Goal: Find specific page/section: Find specific page/section

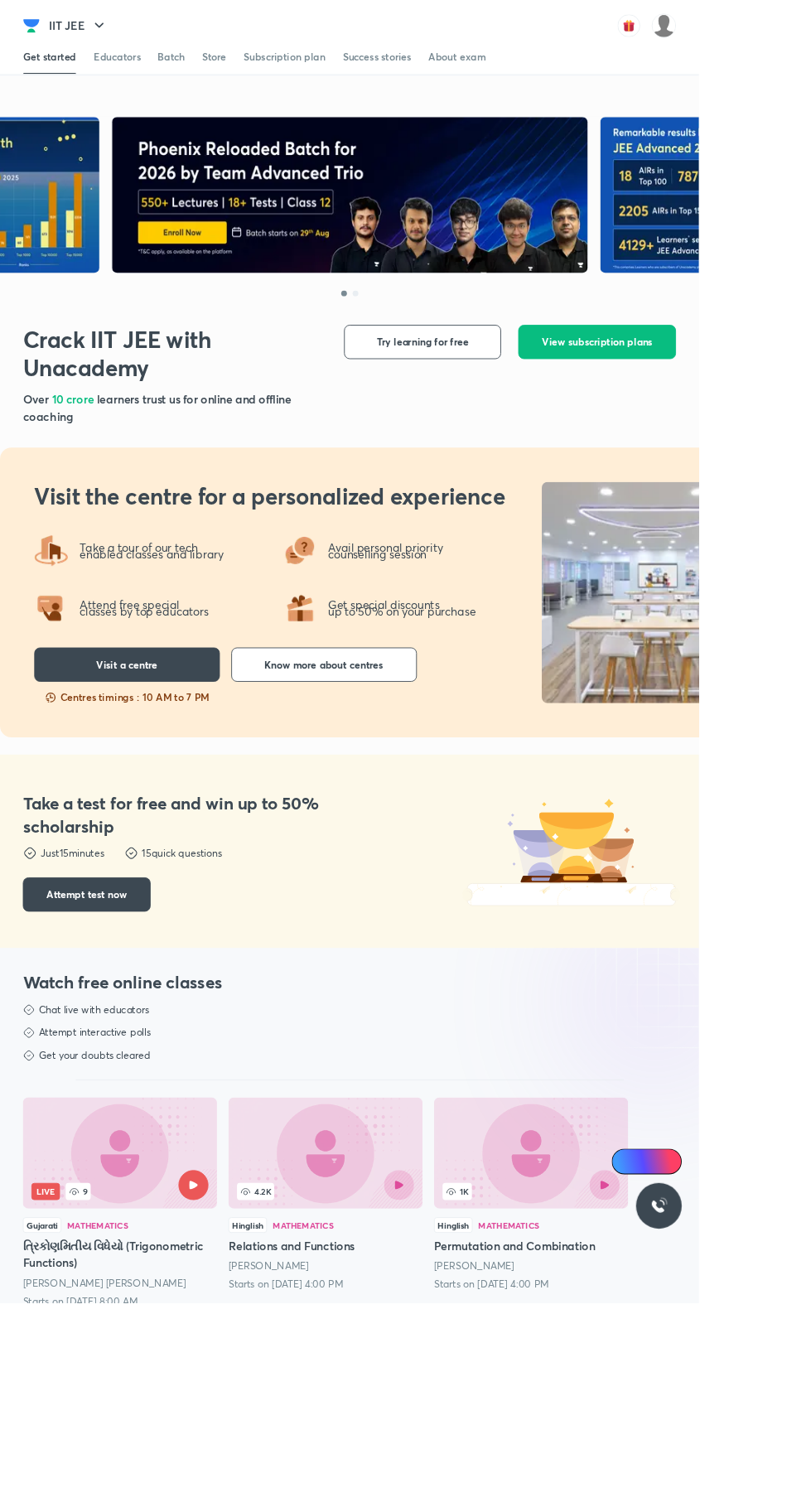
click at [763, 30] on img at bounding box center [770, 29] width 28 height 28
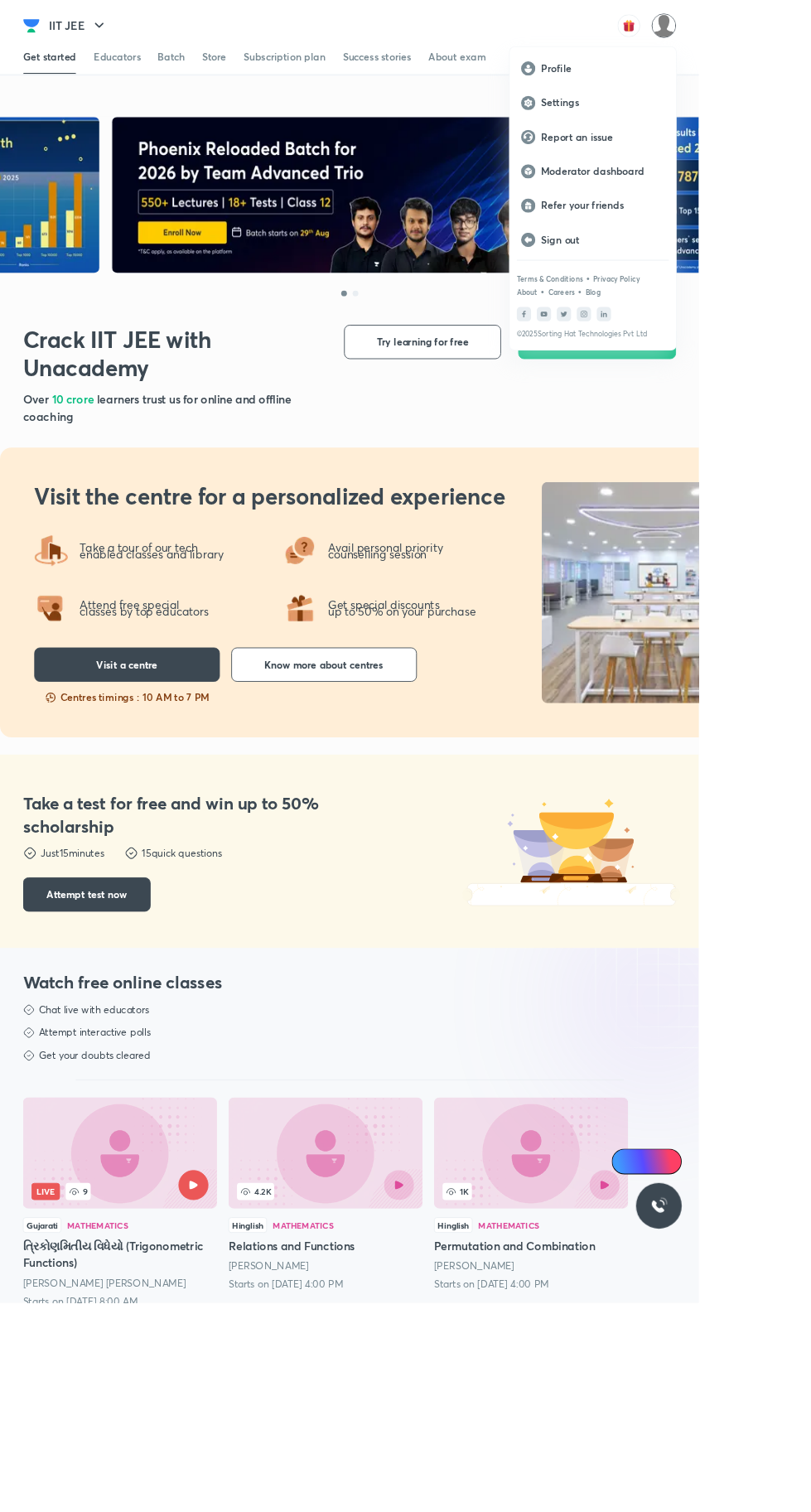
click at [725, 205] on p "Moderator dashboard" at bounding box center [699, 199] width 143 height 15
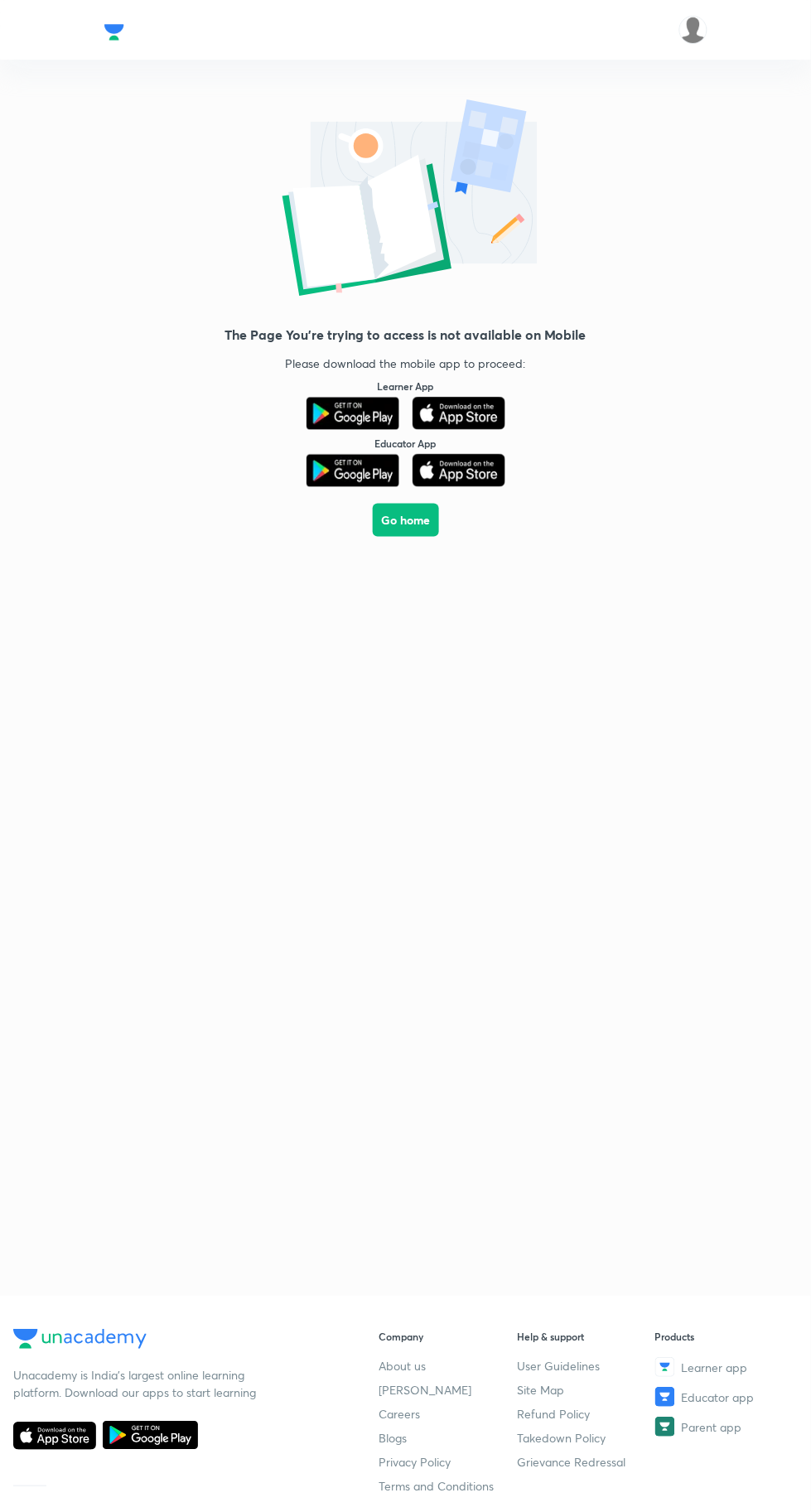
click at [408, 522] on button "Go home" at bounding box center [405, 520] width 67 height 33
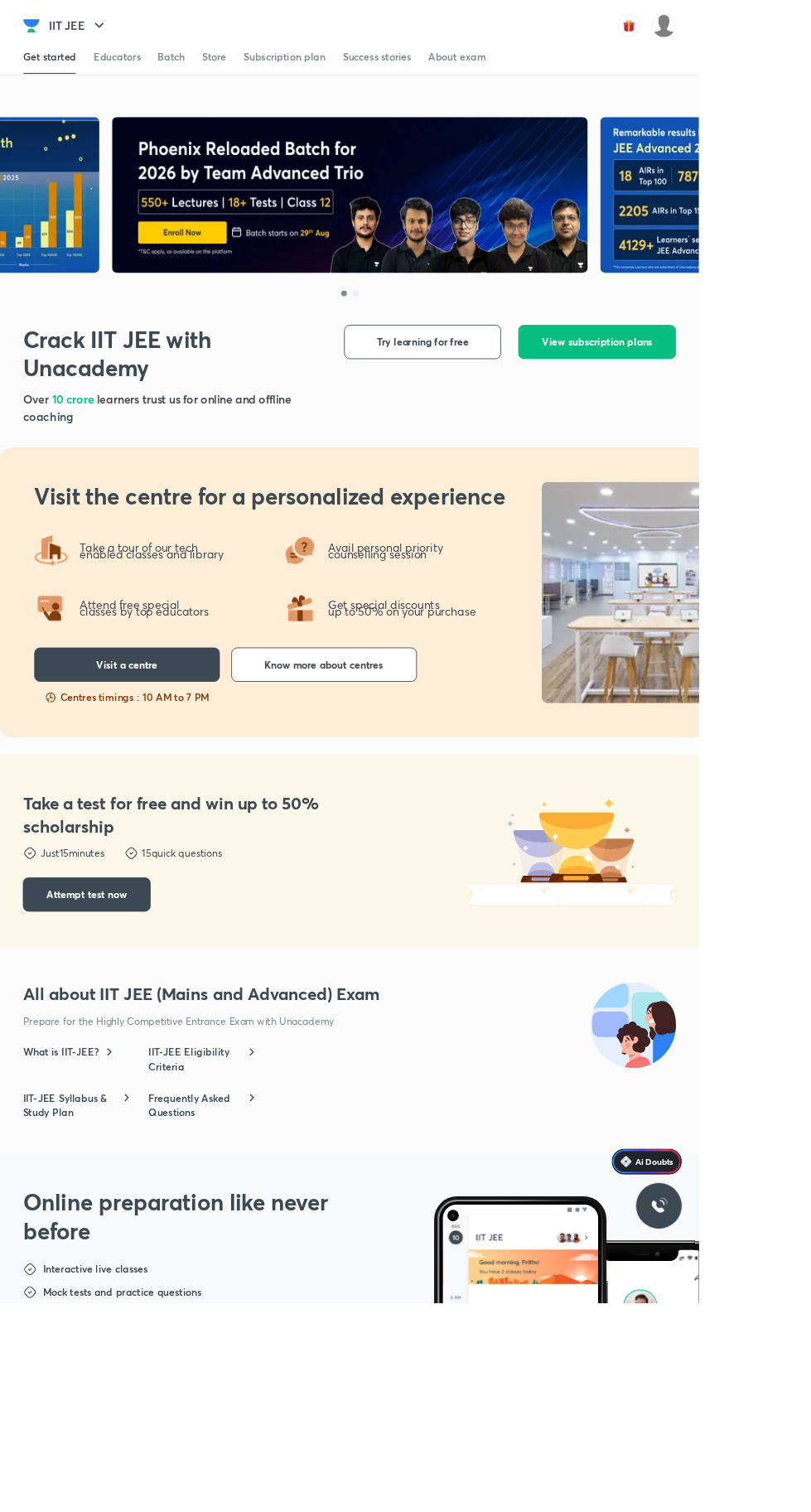
click at [776, 31] on img at bounding box center [770, 29] width 28 height 28
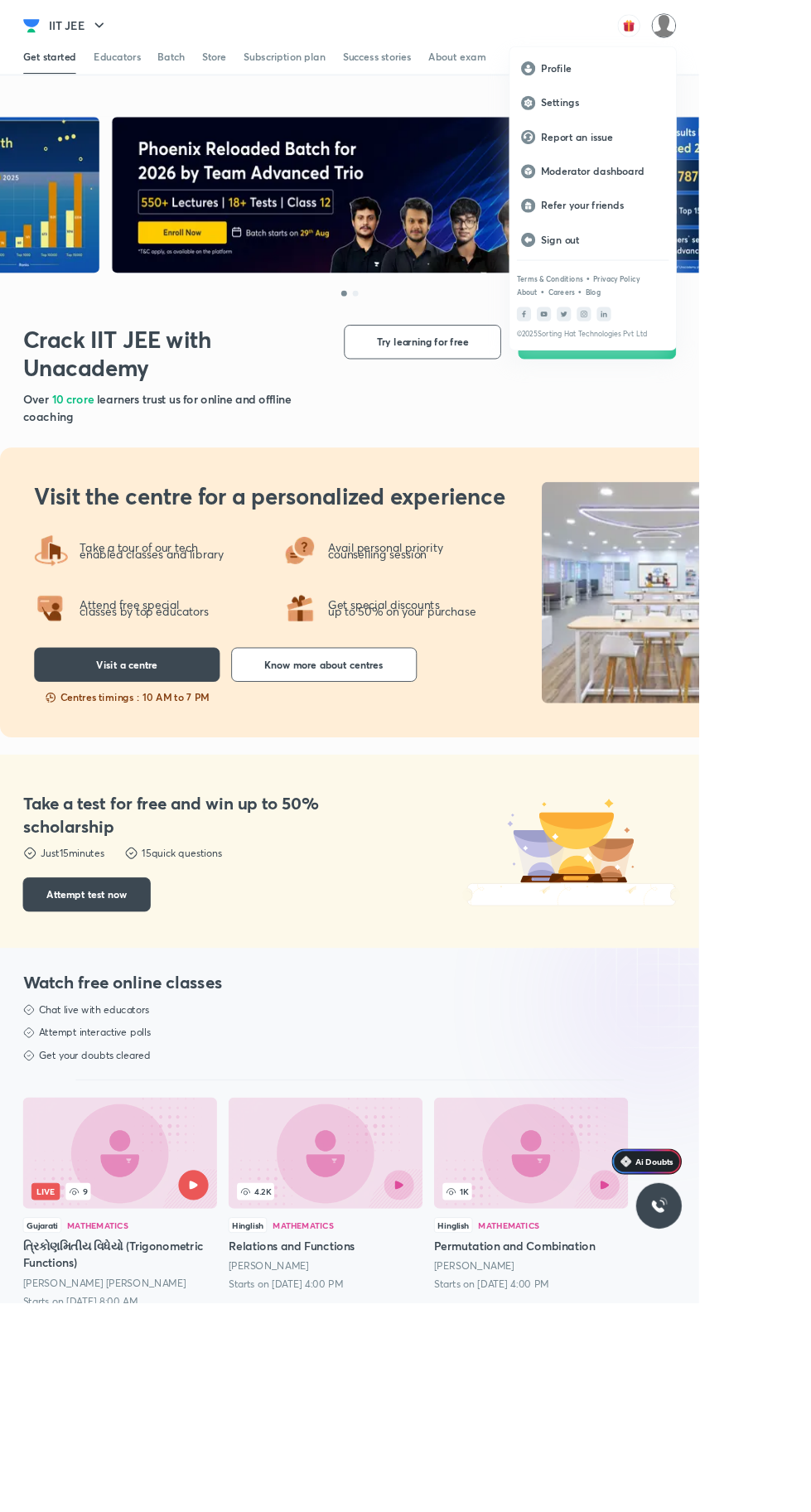
click at [727, 157] on p "Report an issue" at bounding box center [699, 159] width 143 height 15
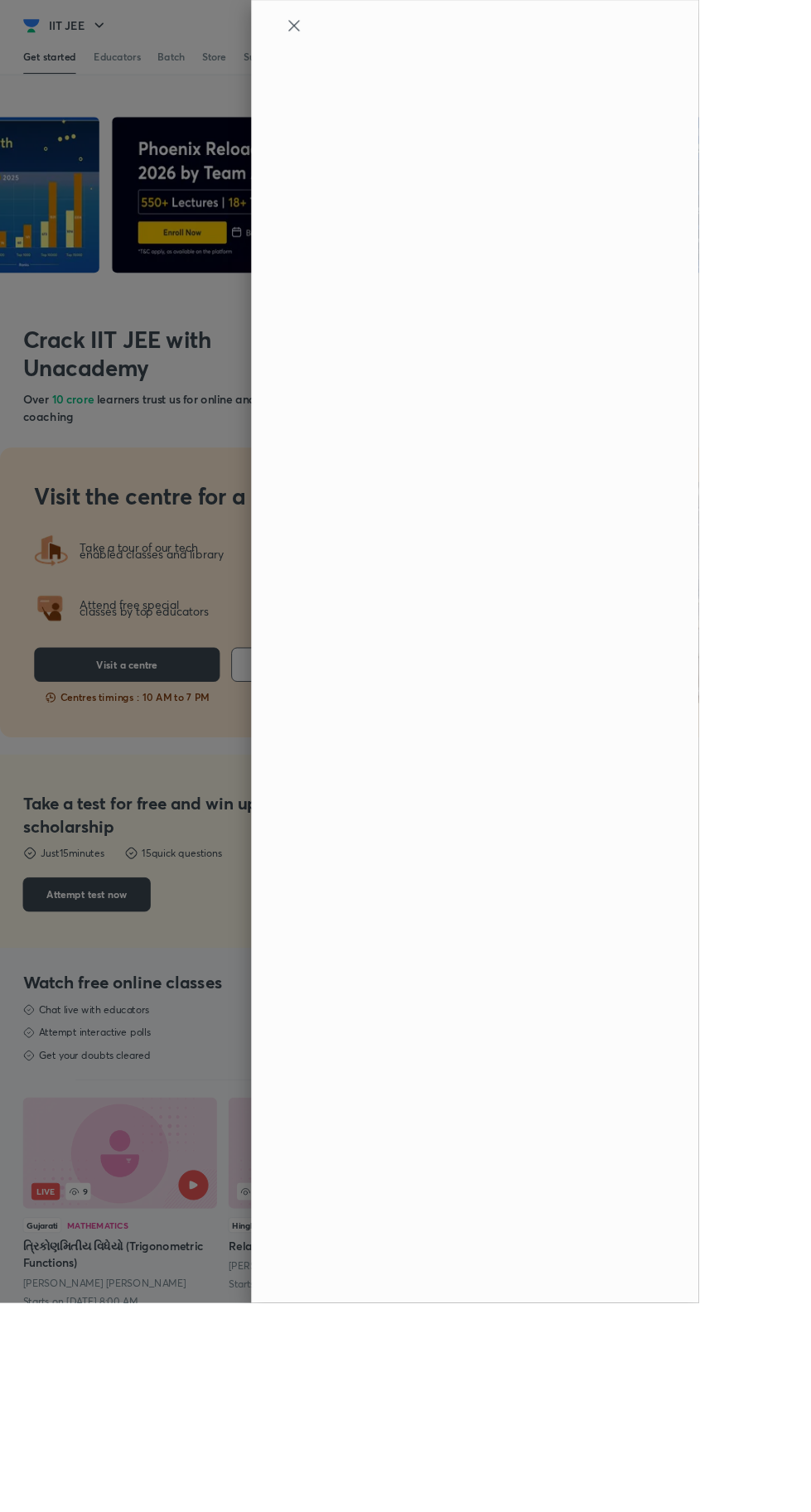
click at [351, 28] on icon at bounding box center [341, 30] width 20 height 20
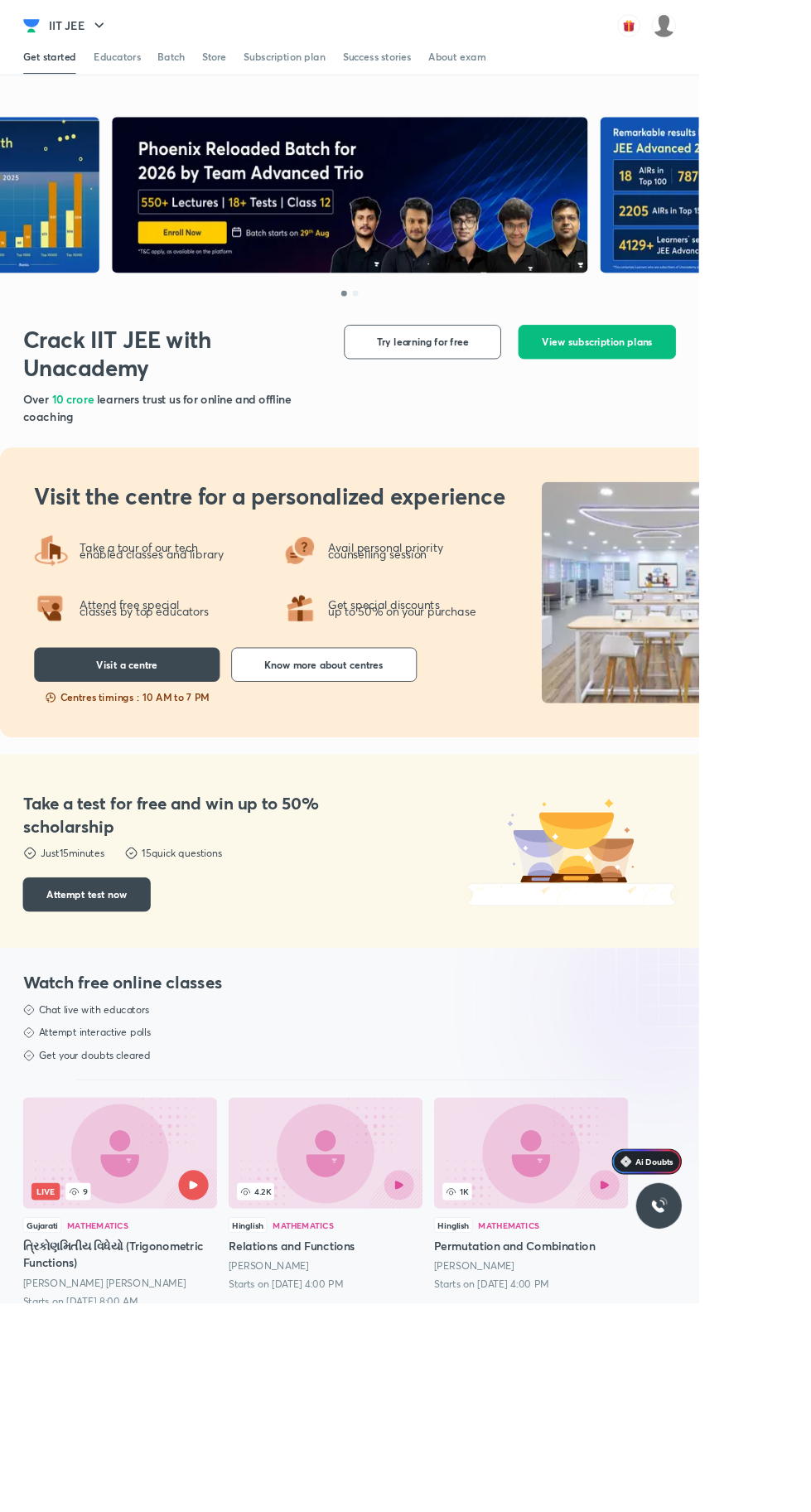
click at [733, 29] on img "button" at bounding box center [729, 29] width 26 height 26
click at [770, 35] on img at bounding box center [770, 29] width 28 height 28
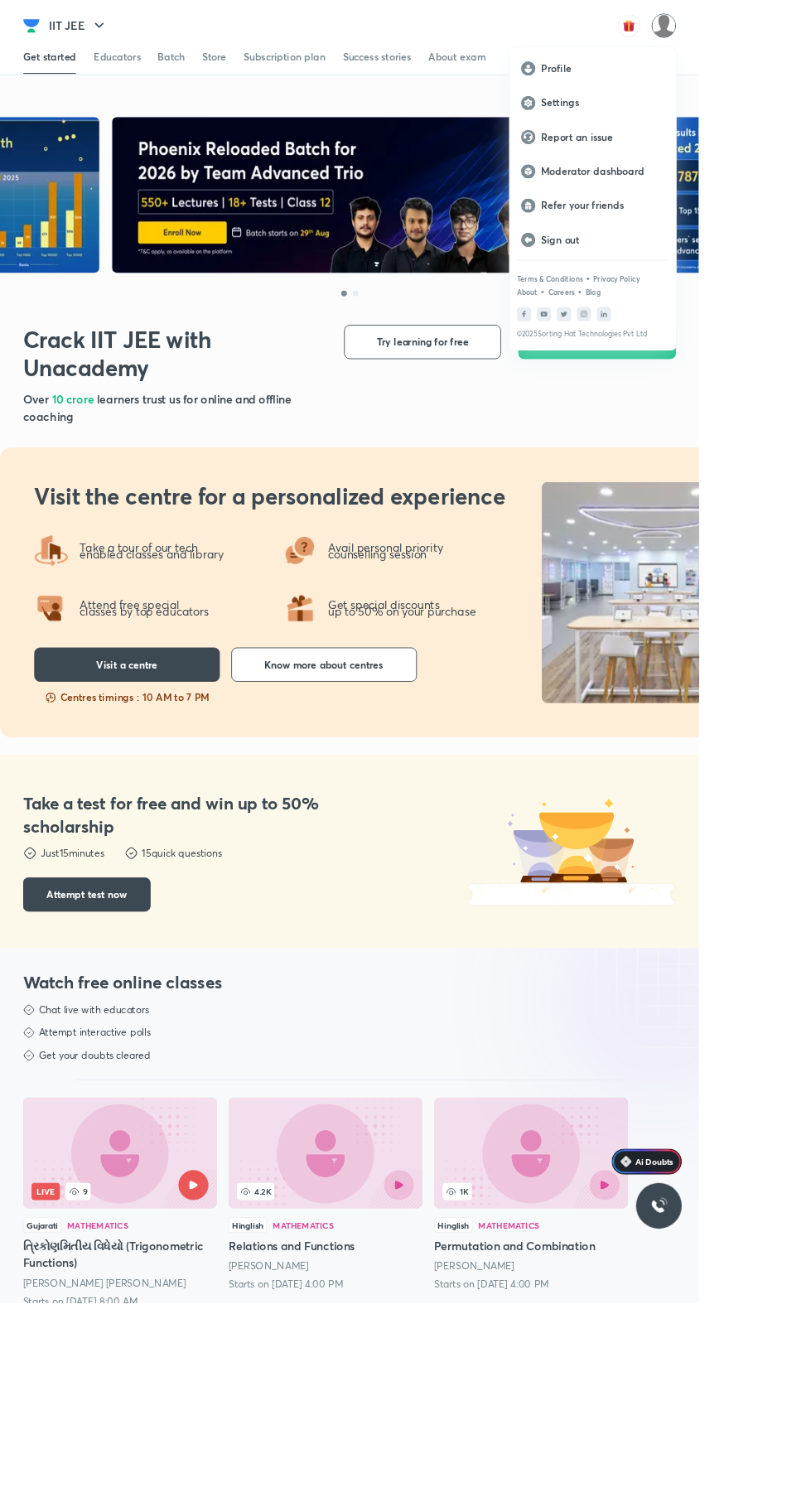
click at [723, 198] on p "Moderator dashboard" at bounding box center [699, 199] width 143 height 15
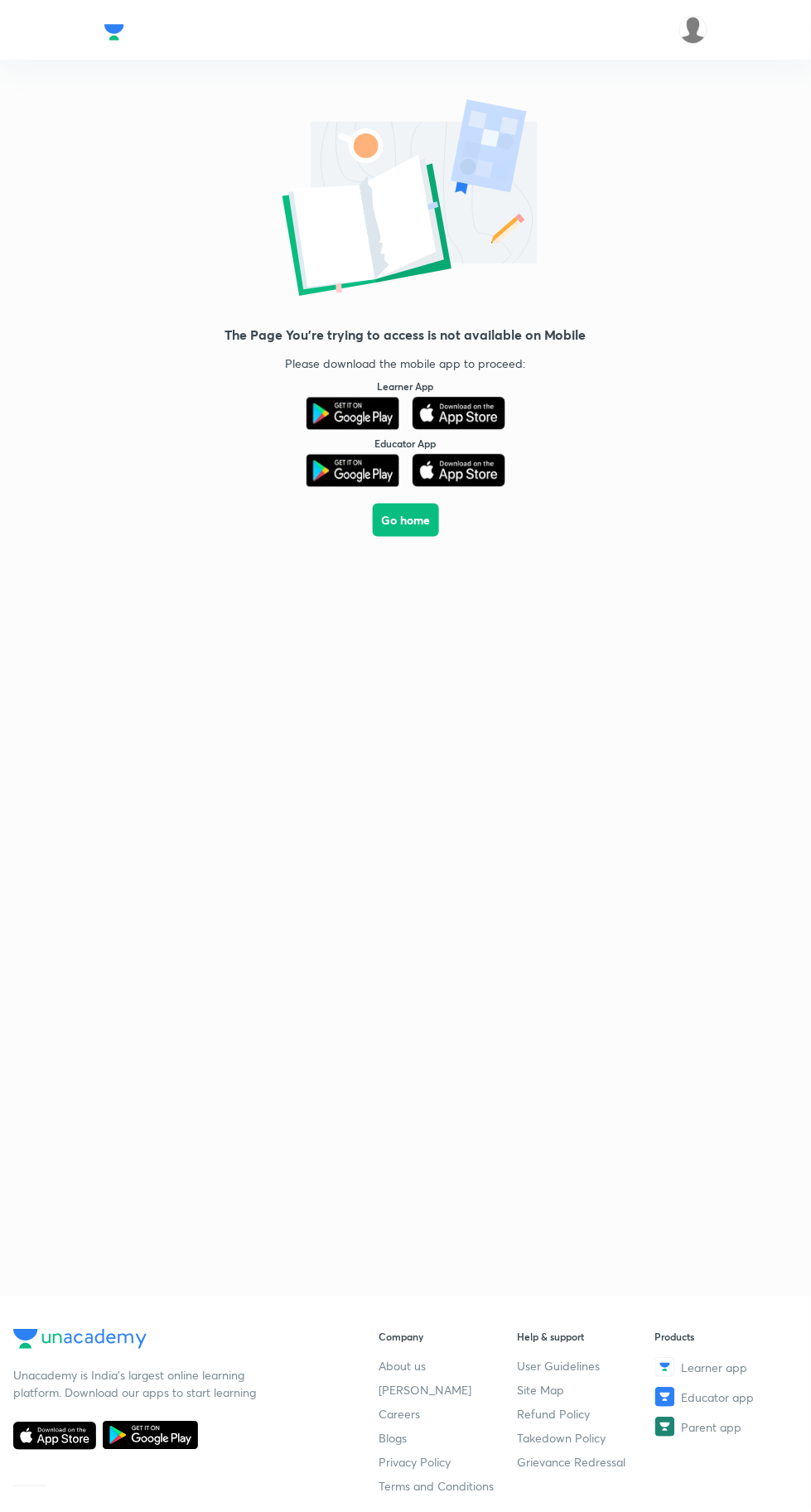
click at [686, 31] on img at bounding box center [692, 29] width 28 height 28
click at [673, 158] on p "Moderator dashboard" at bounding box center [621, 159] width 143 height 15
click at [705, 17] on picture at bounding box center [692, 29] width 28 height 28
click at [697, 28] on img at bounding box center [692, 29] width 28 height 28
click at [668, 165] on p "Moderator dashboard" at bounding box center [621, 159] width 143 height 15
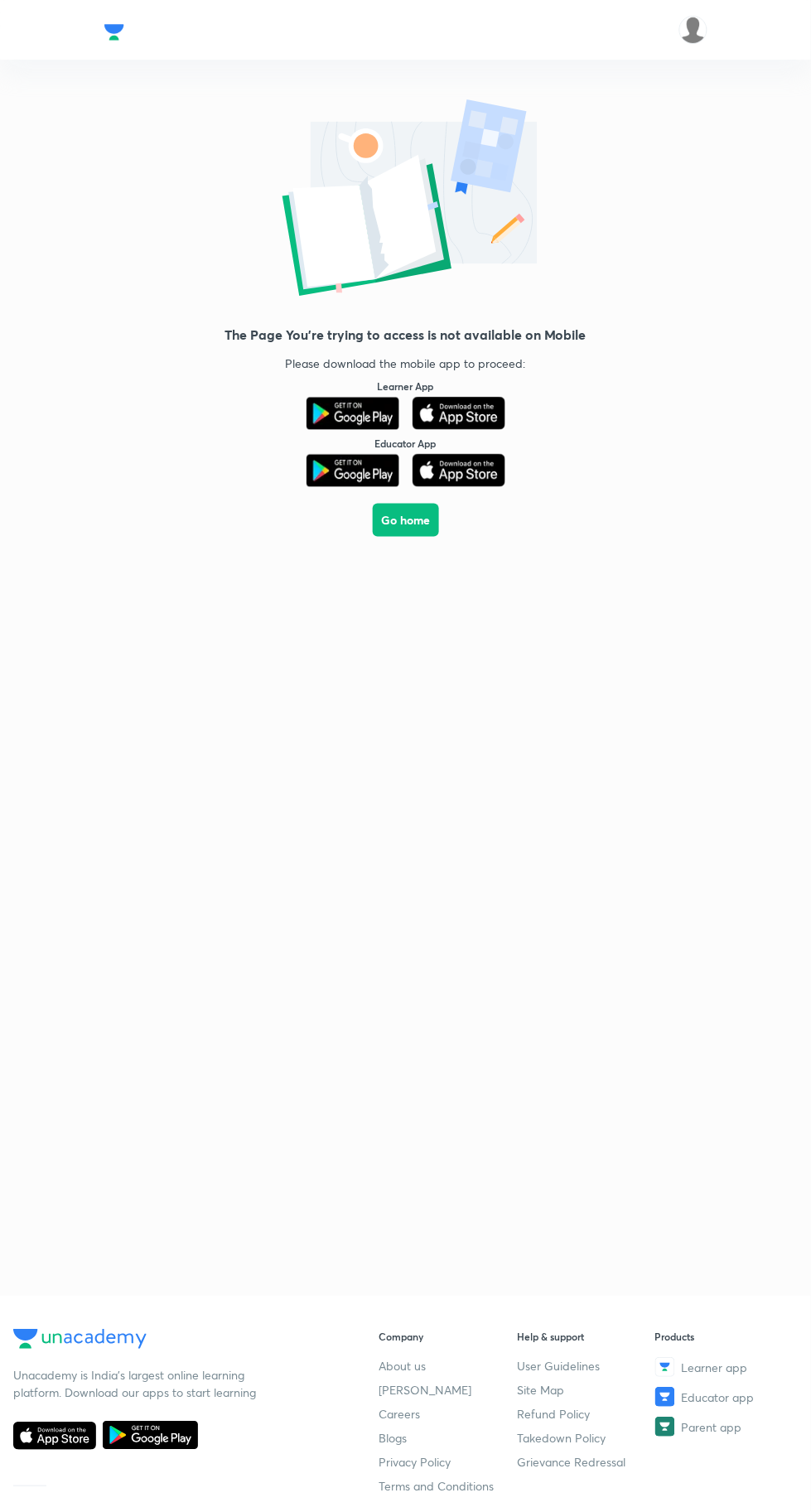
click at [694, 36] on img at bounding box center [692, 29] width 28 height 28
click at [653, 161] on p "Moderator dashboard" at bounding box center [621, 159] width 143 height 15
click at [687, 36] on img at bounding box center [692, 29] width 28 height 28
click at [646, 158] on p "Moderator dashboard" at bounding box center [621, 159] width 143 height 15
